Goal: Find contact information: Find contact information

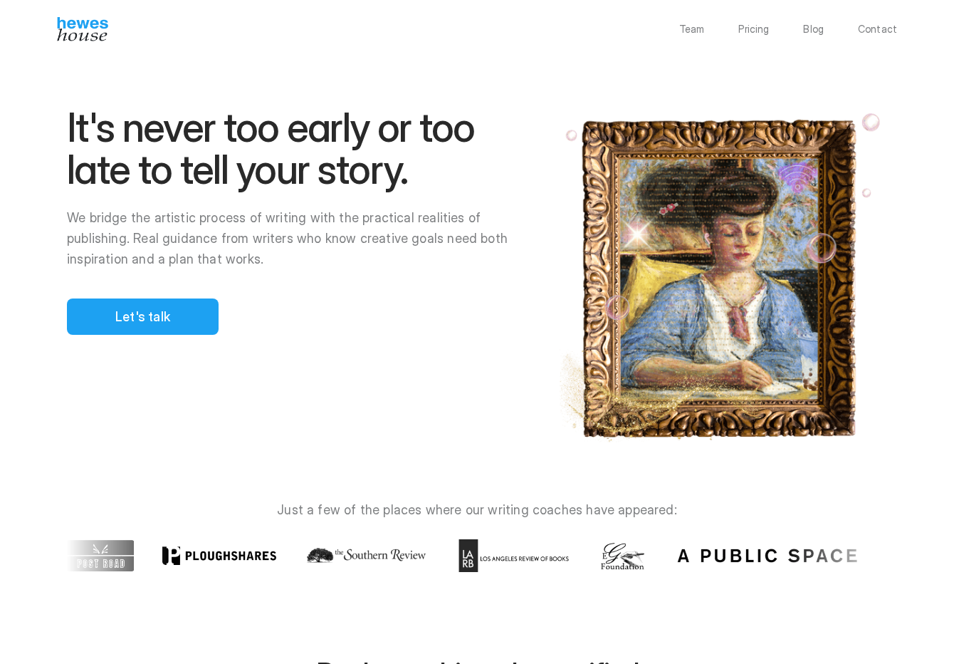
click at [159, 308] on div at bounding box center [499, 332] width 912 height 664
click at [135, 319] on div at bounding box center [499, 332] width 912 height 664
click at [142, 323] on div at bounding box center [499, 332] width 912 height 664
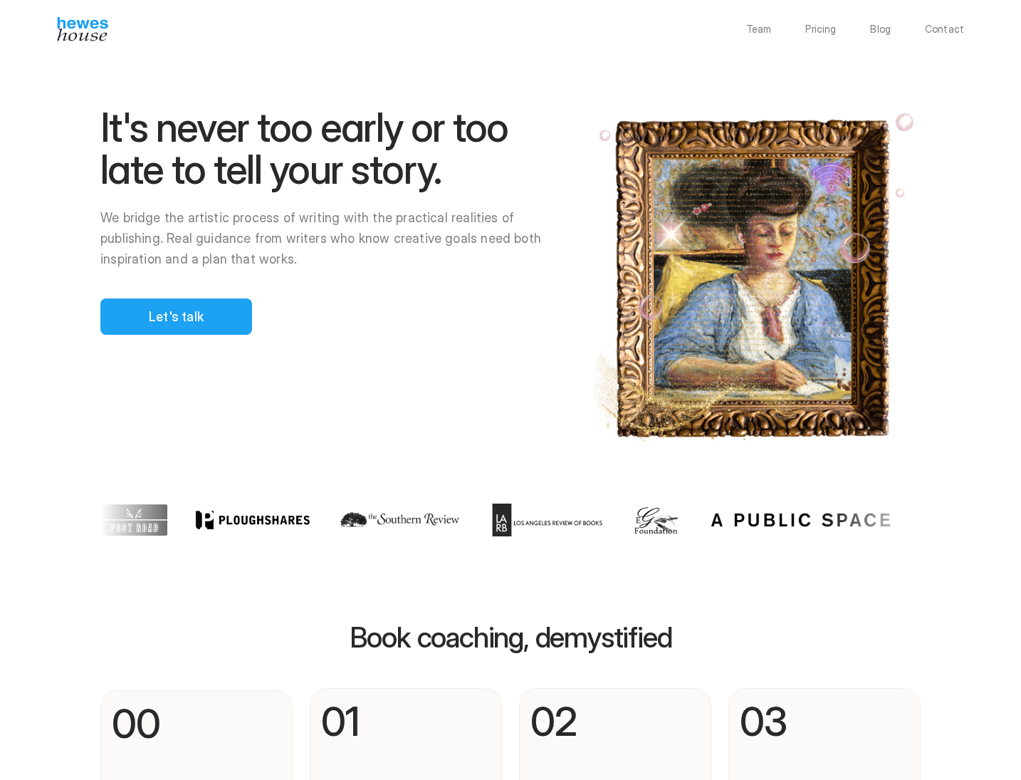
click at [185, 308] on div at bounding box center [566, 390] width 912 height 780
click at [937, 28] on p "Contact" at bounding box center [944, 29] width 39 height 10
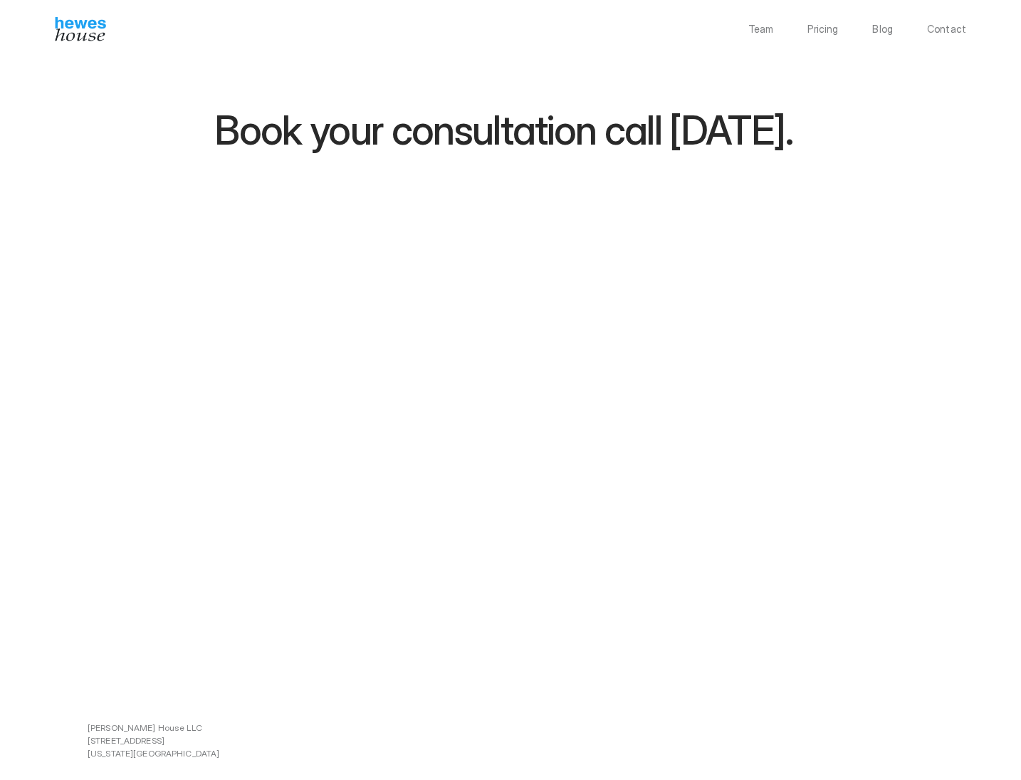
click at [95, 29] on img at bounding box center [80, 29] width 51 height 24
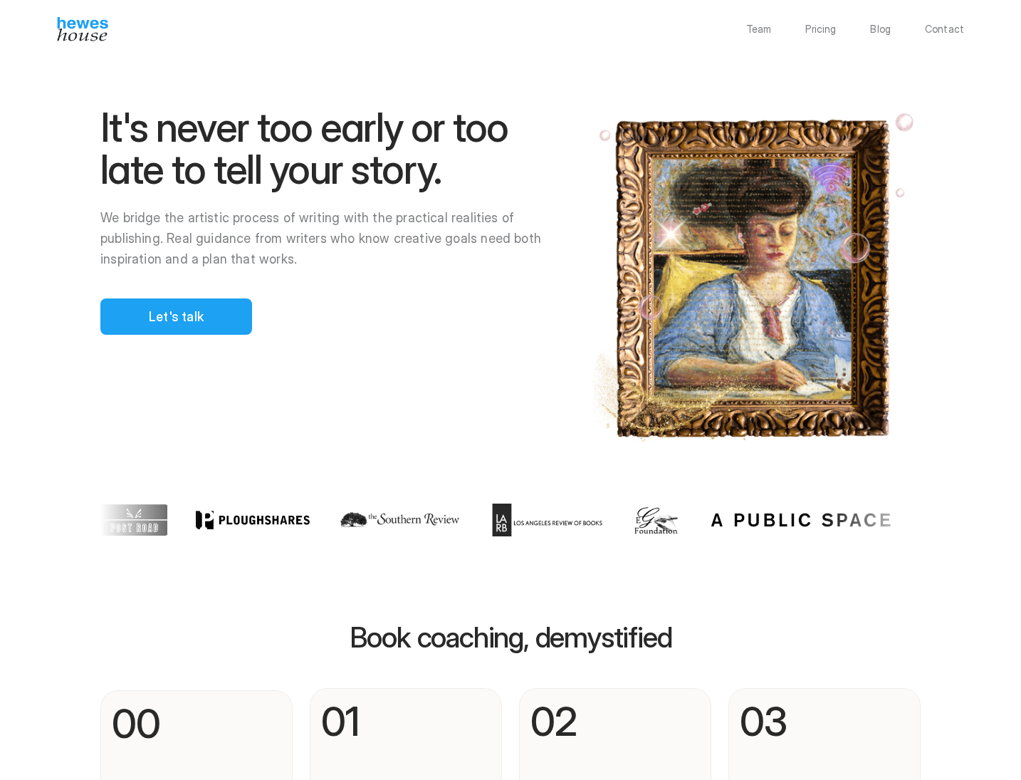
click at [114, 310] on div at bounding box center [566, 390] width 912 height 780
click at [116, 314] on div at bounding box center [566, 390] width 912 height 780
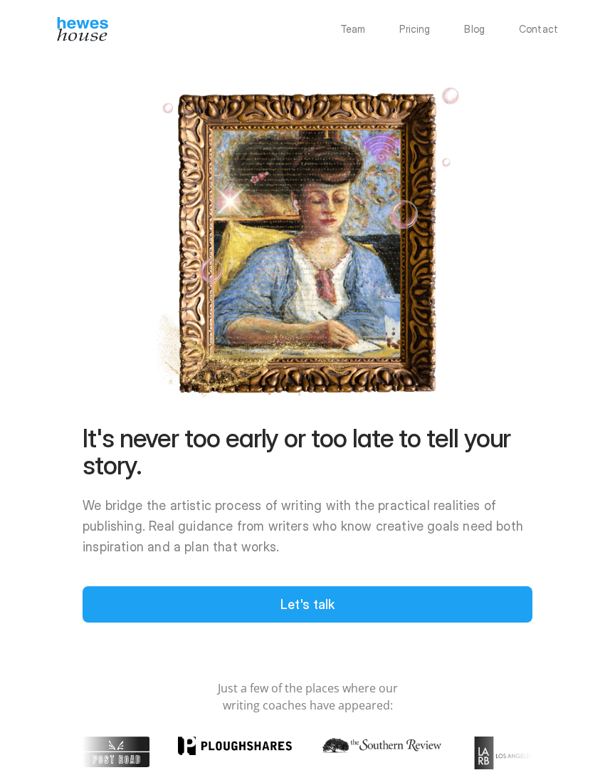
click at [468, 606] on div at bounding box center [350, 390] width 530 height 780
